Goal: Task Accomplishment & Management: Manage account settings

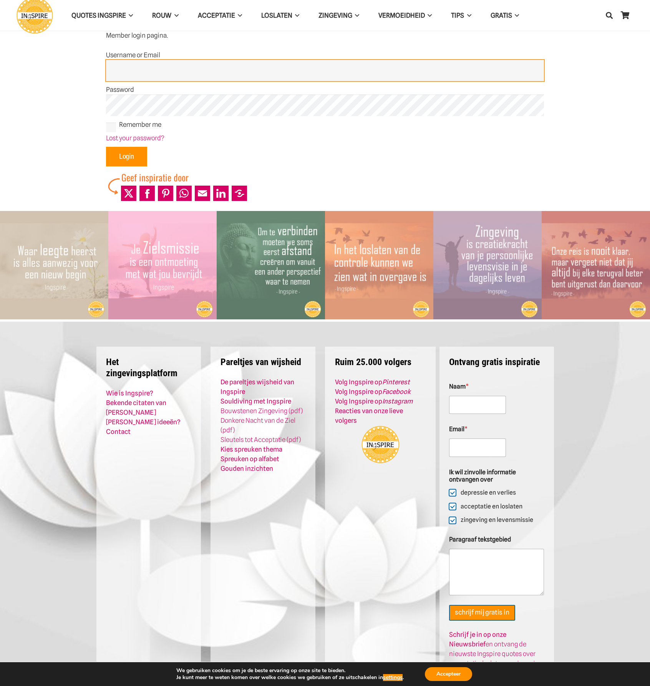
click at [131, 63] on input "Username or Email" at bounding box center [325, 71] width 438 height 22
type input "Admin"
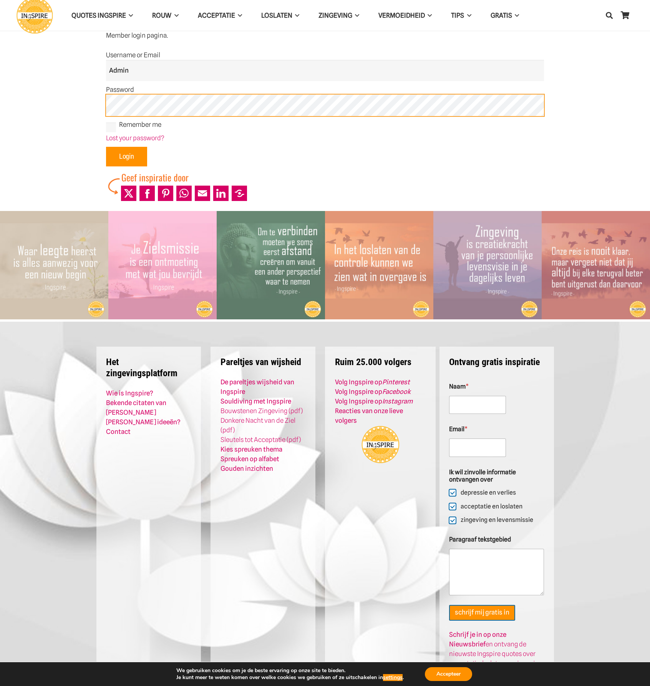
click at [106, 147] on input "Login" at bounding box center [126, 157] width 41 height 20
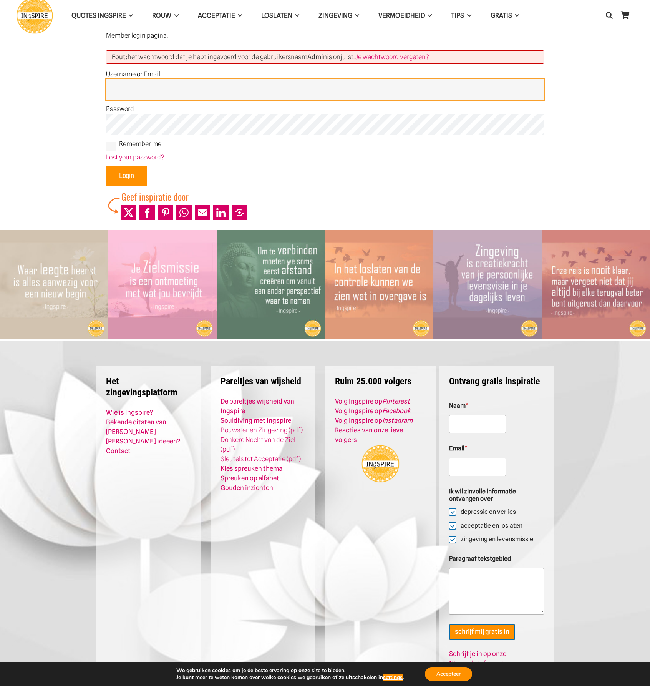
click at [154, 93] on input "Username or Email" at bounding box center [325, 90] width 438 height 22
type input "Admin"
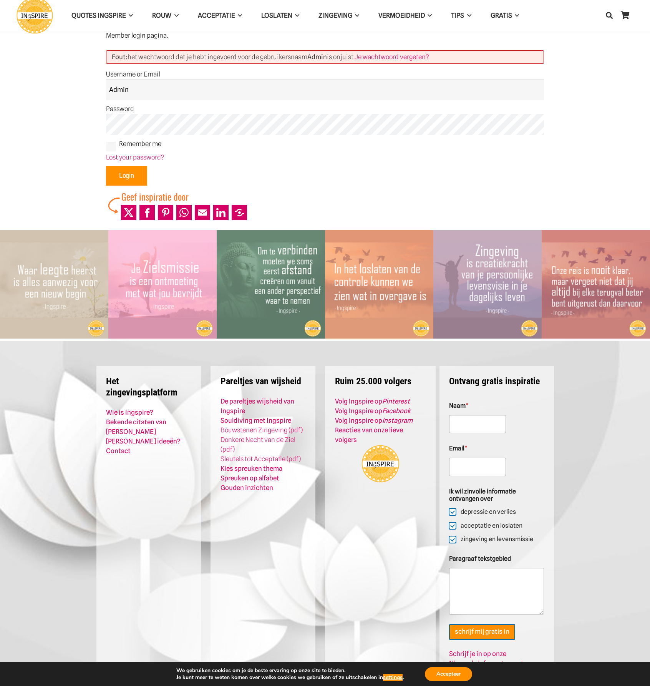
click at [128, 172] on input "Login" at bounding box center [126, 176] width 41 height 20
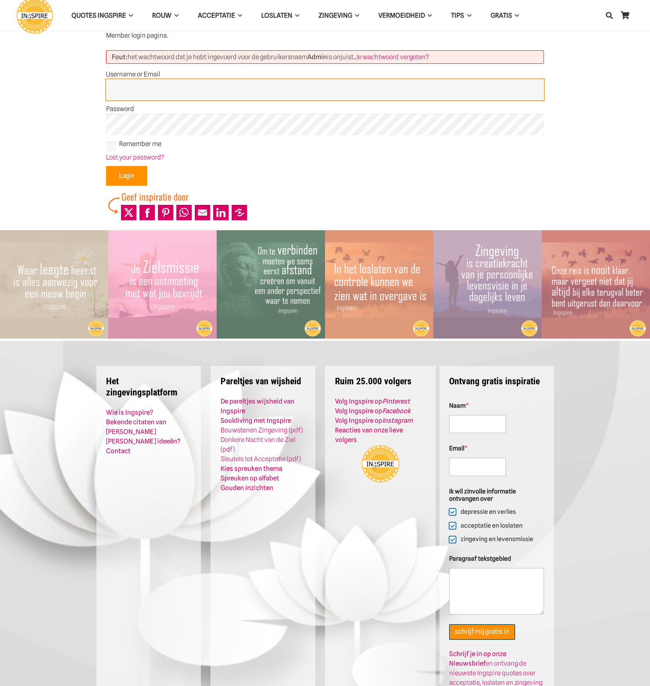
click at [138, 86] on input "Username or Email" at bounding box center [325, 90] width 438 height 22
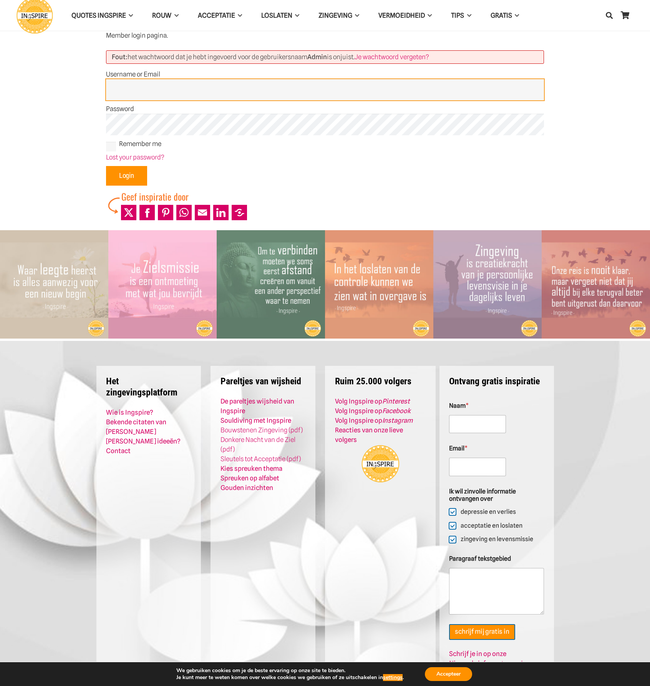
type input "Admin"
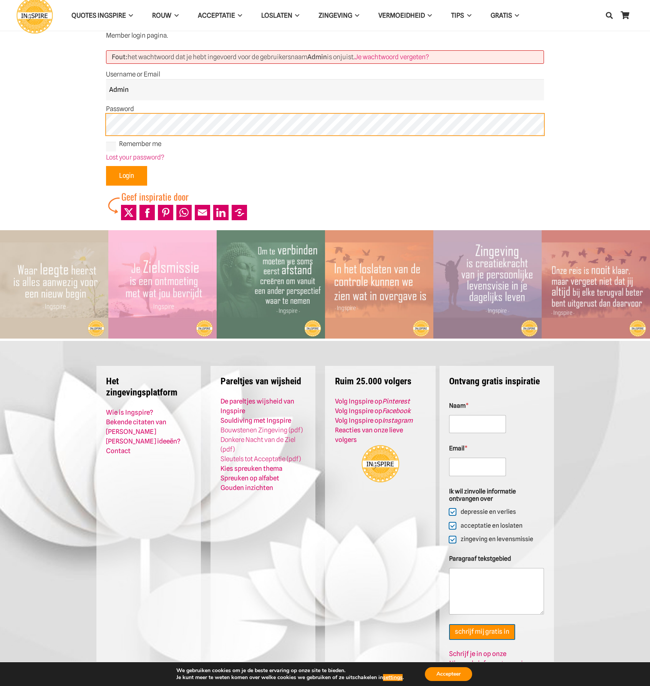
click at [106, 166] on input "Login" at bounding box center [126, 176] width 41 height 20
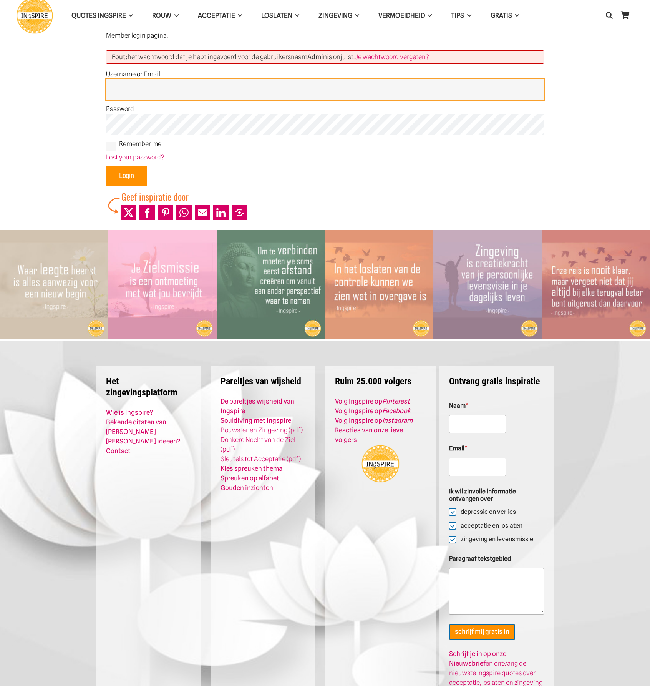
click at [120, 80] on input "Username or Email" at bounding box center [325, 90] width 438 height 22
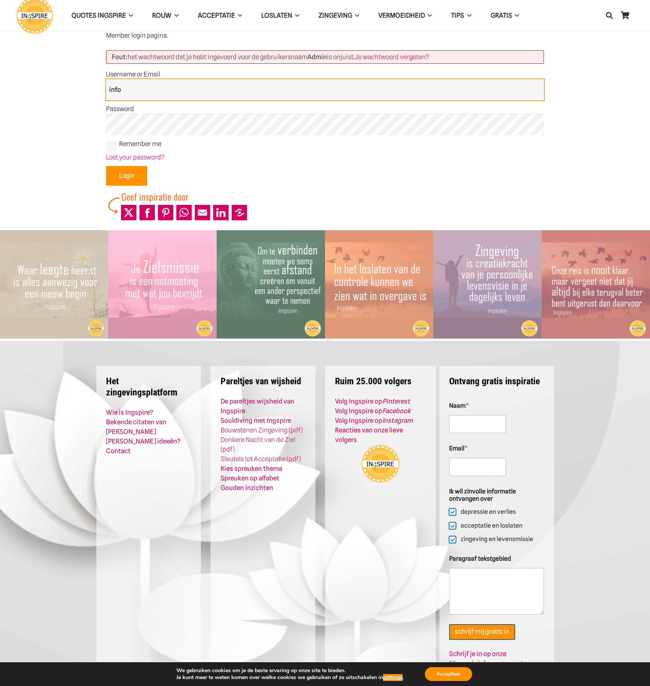
drag, startPoint x: 130, startPoint y: 94, endPoint x: 85, endPoint y: 89, distance: 44.9
click at [85, 89] on section "Member login pagina. Fout: het wachtwoord dat je hebt ingevoerd voor de gebruik…" at bounding box center [325, 115] width 650 height 230
type input "admin"
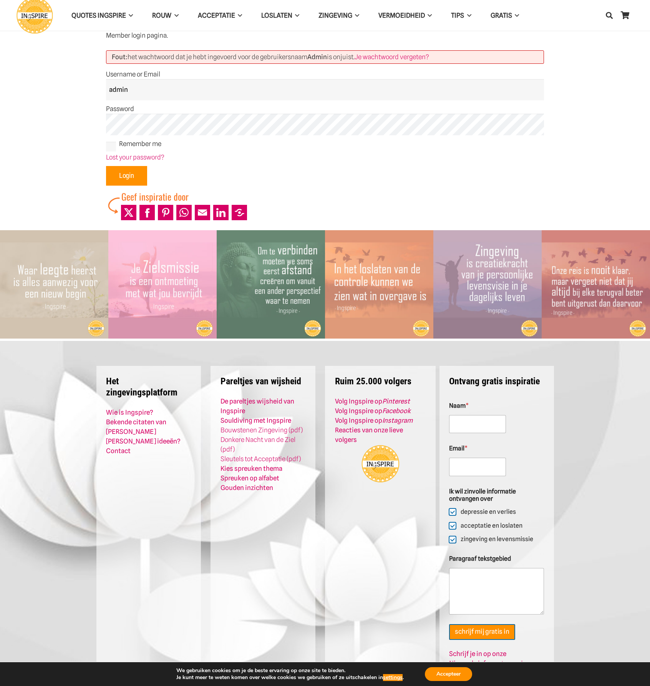
click at [124, 177] on input "Login" at bounding box center [126, 176] width 41 height 20
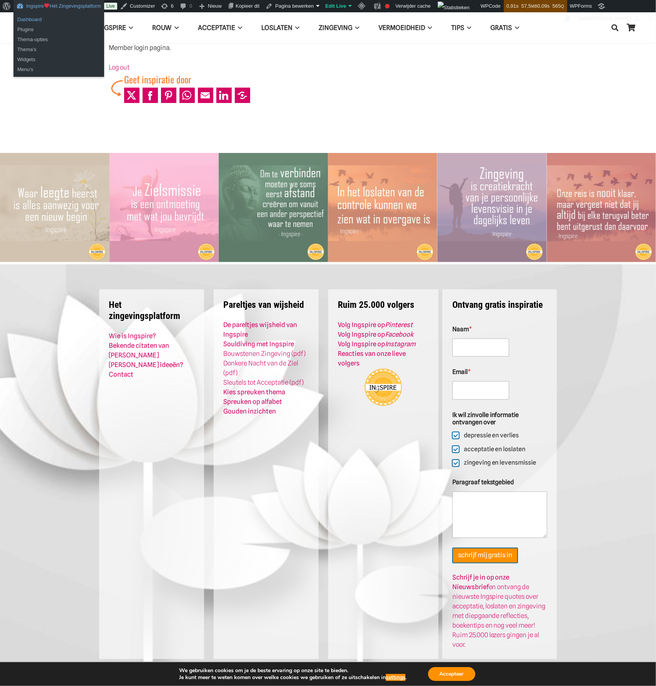
click at [37, 21] on link "Dashboard" at bounding box center [58, 20] width 91 height 10
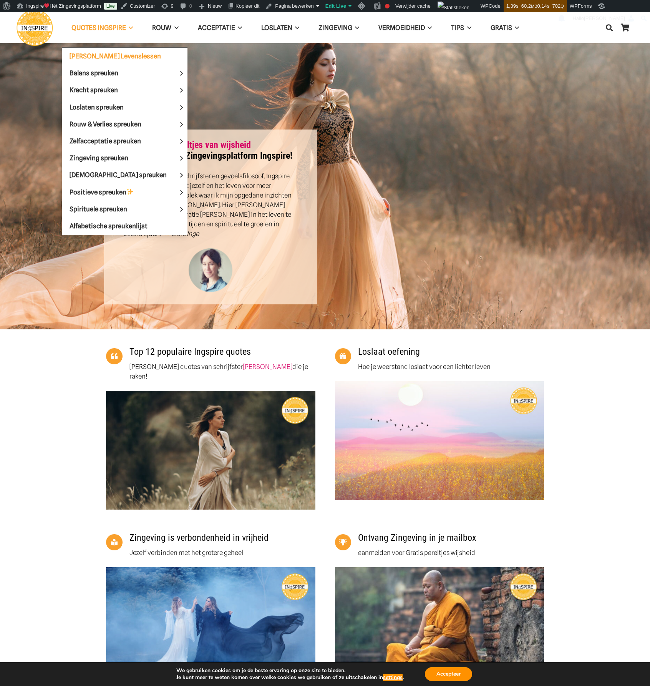
click at [100, 60] on link "[PERSON_NAME] Levenslessen" at bounding box center [125, 56] width 126 height 17
